Goal: Find contact information: Find contact information

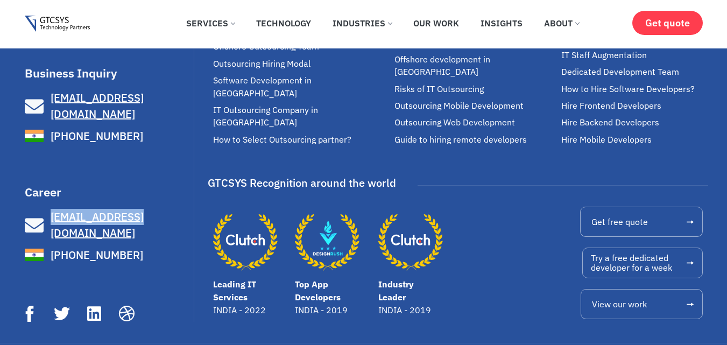
click at [155, 197] on div "We make great software applications for your customers and teams to do its best…" at bounding box center [363, 83] width 727 height 517
copy link "[EMAIL_ADDRESS][DOMAIN_NAME]"
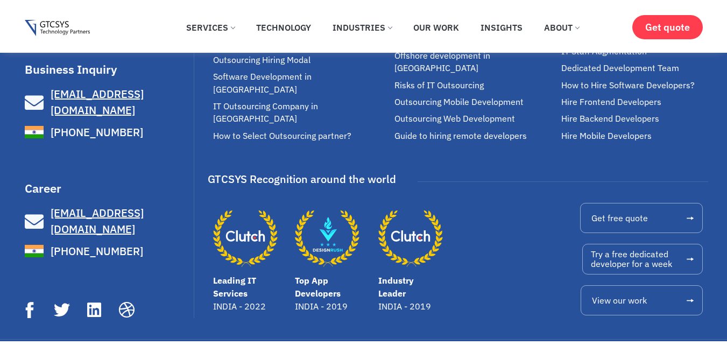
scroll to position [7022, 0]
